Goal: Find contact information: Find contact information

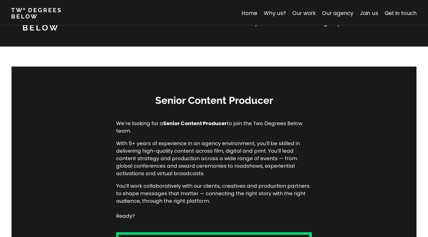
scroll to position [196, 0]
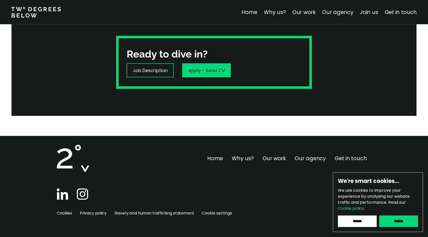
click at [356, 222] on input "******" at bounding box center [357, 221] width 39 height 12
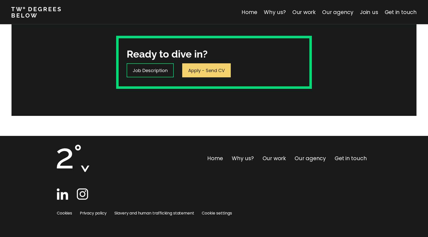
click at [210, 69] on p "Apply - Send CV" at bounding box center [206, 70] width 37 height 7
click at [361, 12] on link "Join us" at bounding box center [369, 12] width 18 height 7
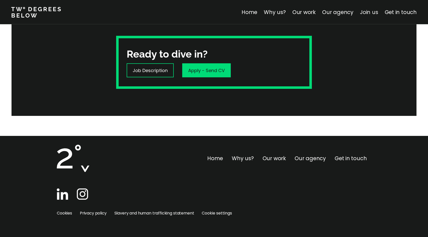
scroll to position [1774, 0]
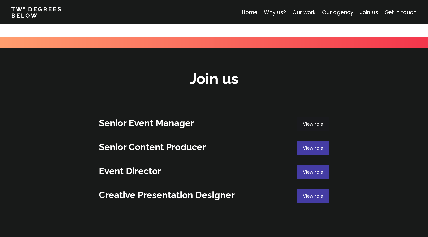
click at [319, 121] on span "View role" at bounding box center [313, 124] width 20 height 6
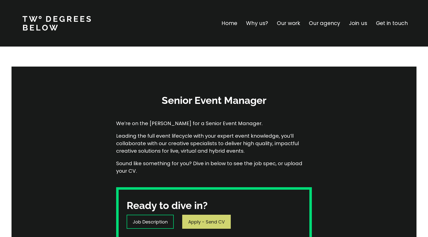
click at [219, 220] on p "Apply - Send CV" at bounding box center [206, 221] width 37 height 7
click at [401, 20] on p "Get in touch" at bounding box center [392, 23] width 32 height 8
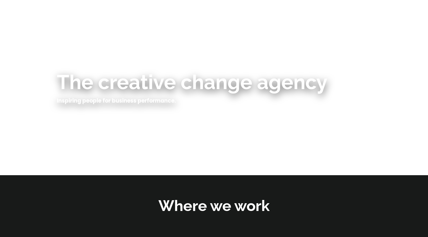
scroll to position [1967, 0]
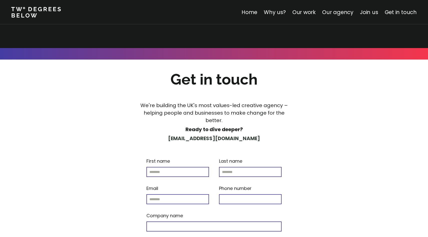
click at [204, 135] on strong "[EMAIL_ADDRESS][DOMAIN_NAME]" at bounding box center [214, 138] width 92 height 7
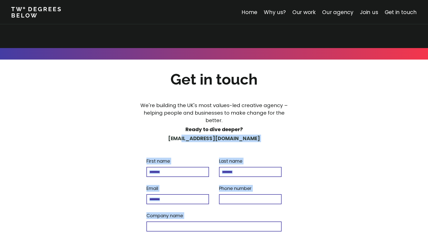
drag, startPoint x: 171, startPoint y: 87, endPoint x: 185, endPoint y: 80, distance: 16.0
click at [185, 80] on div "Get in touch We're building the UK's most values-led creative agency – helping …" at bounding box center [214, 201] width 360 height 282
click at [258, 135] on p "[EMAIL_ADDRESS][DOMAIN_NAME]" at bounding box center [213, 139] width 157 height 8
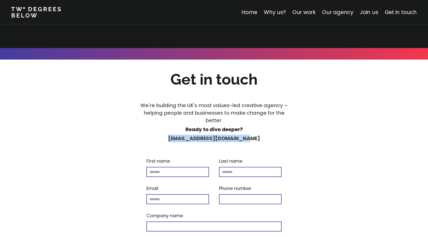
drag, startPoint x: 258, startPoint y: 83, endPoint x: 177, endPoint y: 81, distance: 81.5
click at [177, 135] on p "[EMAIL_ADDRESS][DOMAIN_NAME]" at bounding box center [213, 139] width 157 height 8
